Goal: Find specific page/section: Find specific page/section

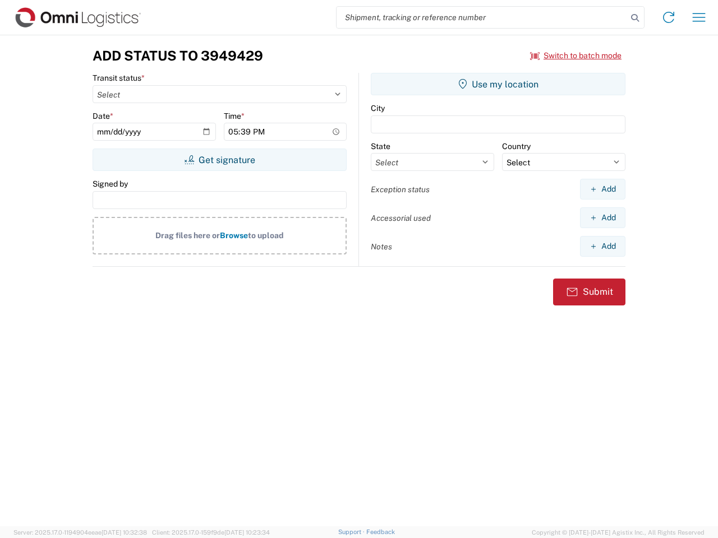
click at [482, 17] on input "search" at bounding box center [482, 17] width 291 height 21
click at [635, 18] on icon at bounding box center [635, 18] width 16 height 16
click at [669, 17] on icon at bounding box center [669, 17] width 18 height 18
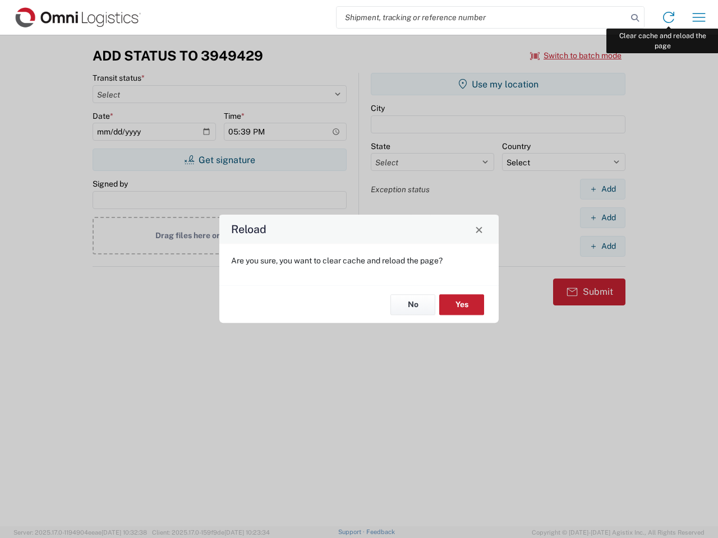
click at [699, 17] on div "Reload Are you sure, you want to clear cache and reload the page? No Yes" at bounding box center [359, 269] width 718 height 538
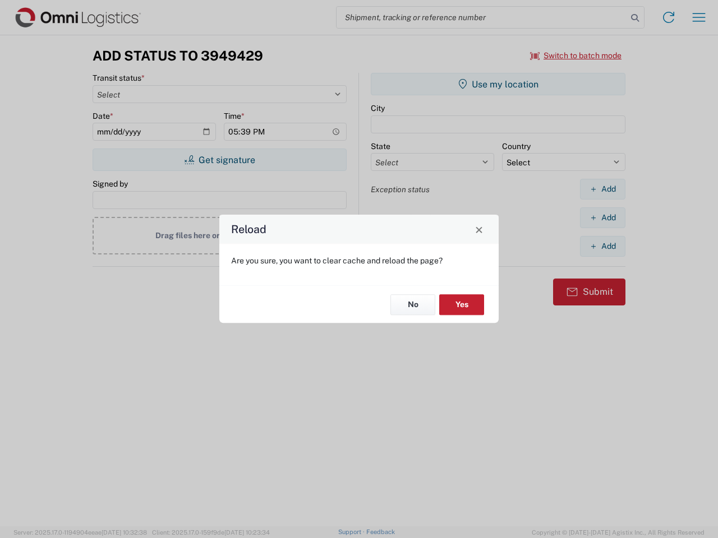
click at [576, 56] on div "Reload Are you sure, you want to clear cache and reload the page? No Yes" at bounding box center [359, 269] width 718 height 538
click at [219, 160] on div "Reload Are you sure, you want to clear cache and reload the page? No Yes" at bounding box center [359, 269] width 718 height 538
click at [498, 84] on div "Reload Are you sure, you want to clear cache and reload the page? No Yes" at bounding box center [359, 269] width 718 height 538
click at [602, 189] on div "Reload Are you sure, you want to clear cache and reload the page? No Yes" at bounding box center [359, 269] width 718 height 538
click at [602, 218] on div "Reload Are you sure, you want to clear cache and reload the page? No Yes" at bounding box center [359, 269] width 718 height 538
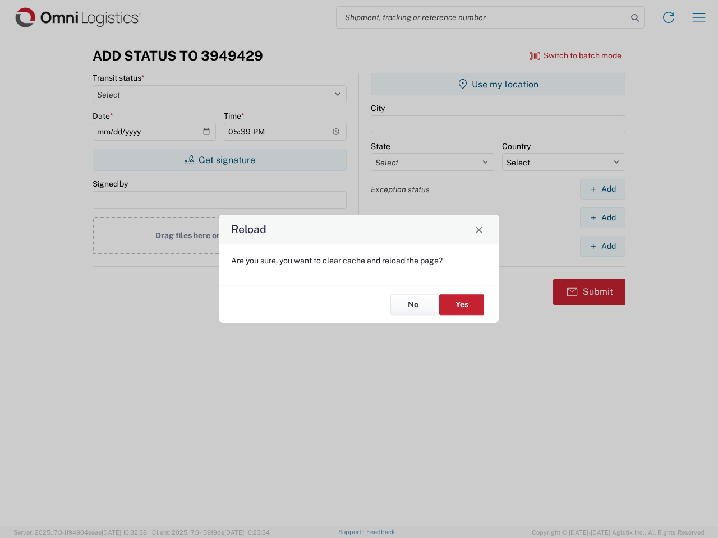
click at [602, 246] on div "Reload Are you sure, you want to clear cache and reload the page? No Yes" at bounding box center [359, 269] width 718 height 538
